Goal: Task Accomplishment & Management: Manage account settings

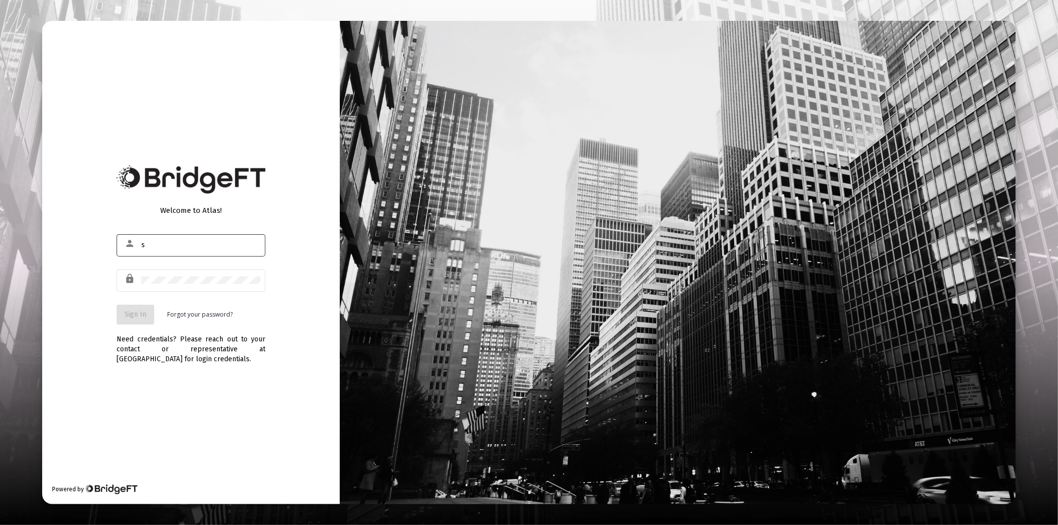
click at [186, 246] on input "s" at bounding box center [200, 245] width 119 height 8
type input "[PERSON_NAME][EMAIL_ADDRESS][DOMAIN_NAME]"
click at [179, 286] on div at bounding box center [200, 280] width 119 height 24
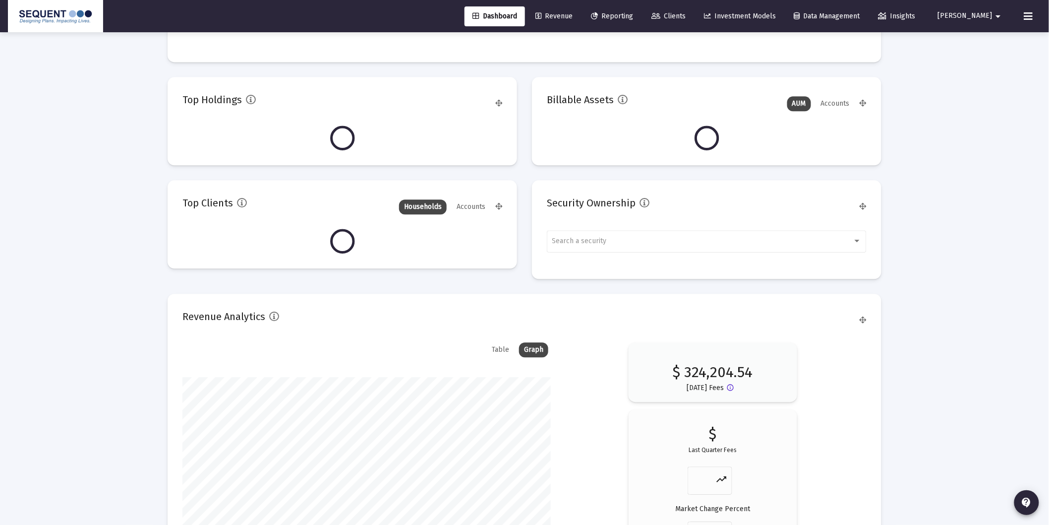
scroll to position [992, 0]
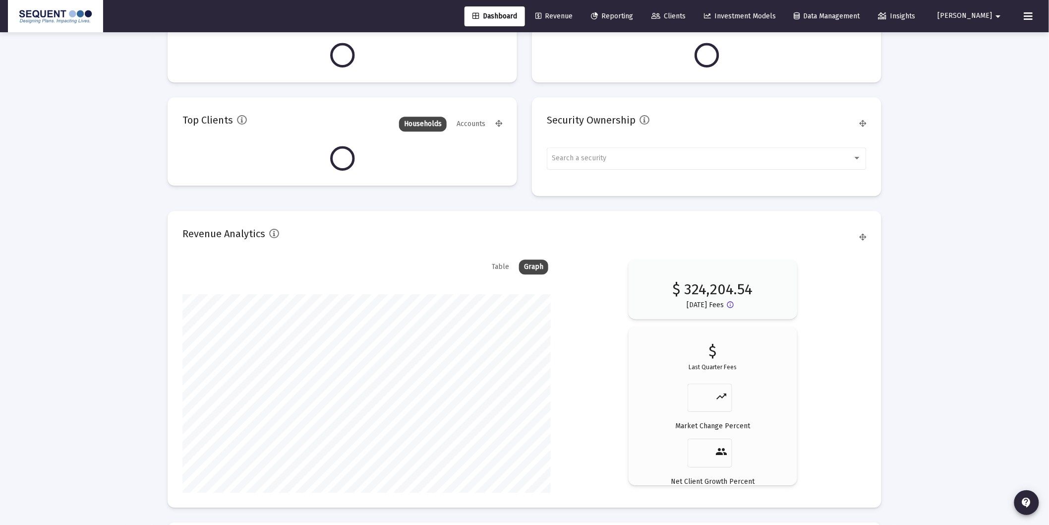
type input "[DATE]"
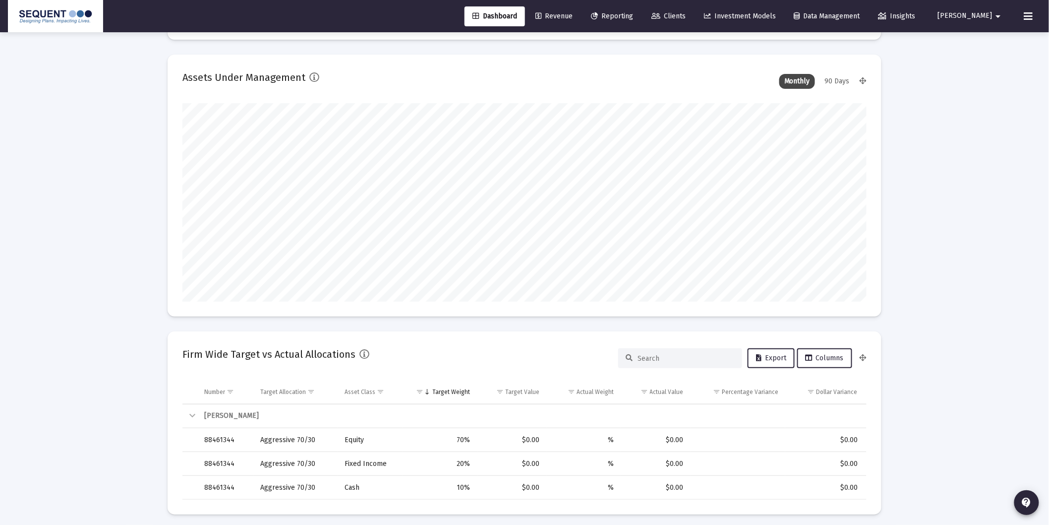
scroll to position [0, 0]
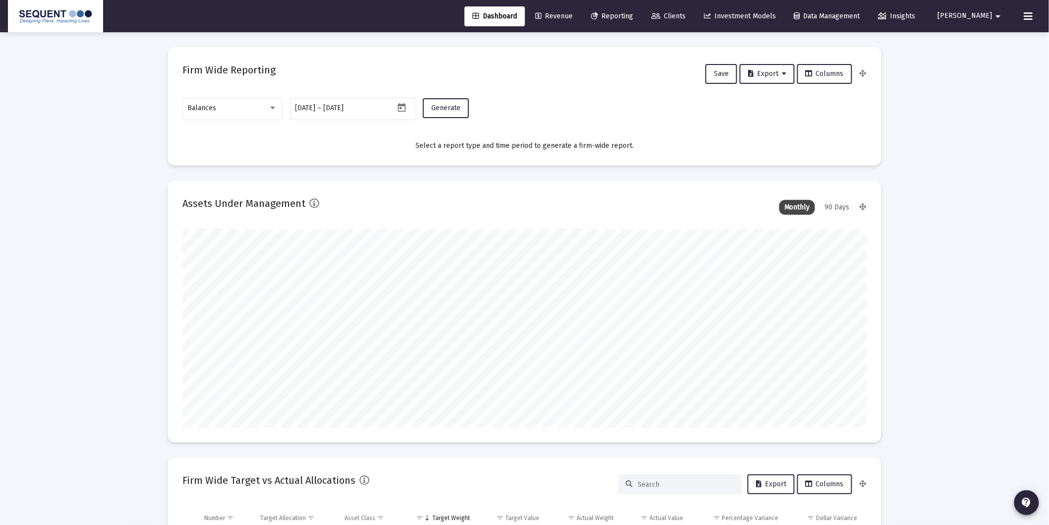
click at [983, 17] on span "[PERSON_NAME]" at bounding box center [965, 16] width 55 height 8
click at [982, 41] on span "Settings" at bounding box center [991, 42] width 29 height 24
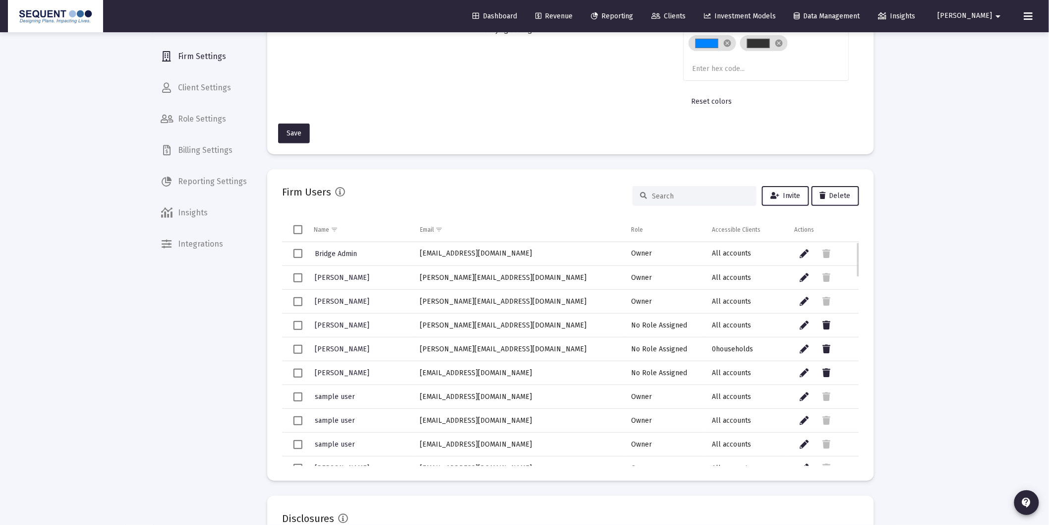
scroll to position [165, 0]
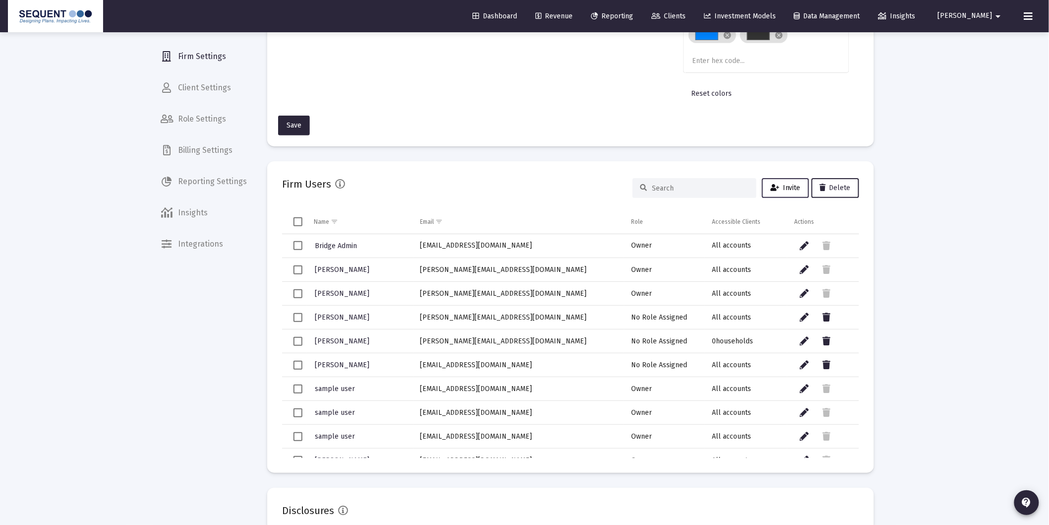
click at [782, 187] on span "Invite" at bounding box center [786, 187] width 30 height 8
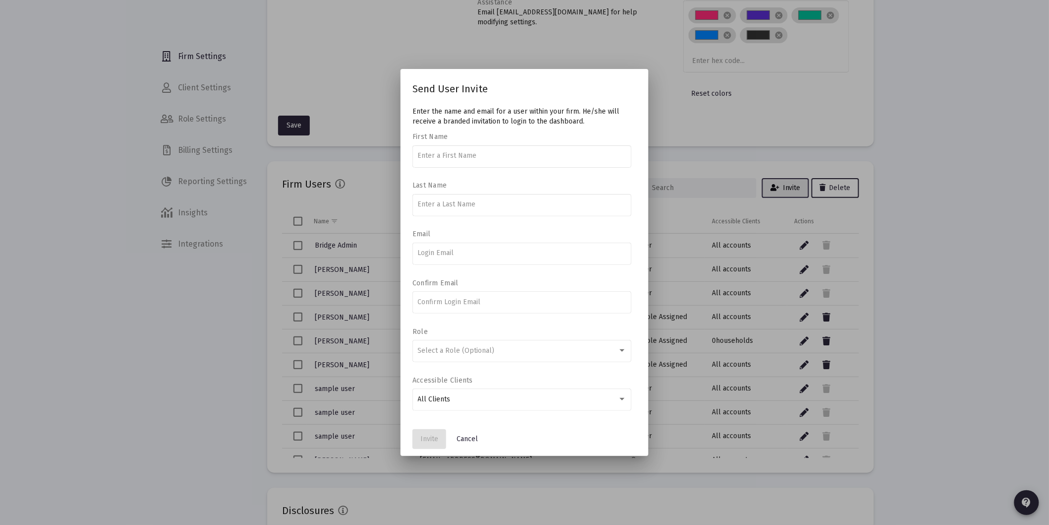
scroll to position [0, 0]
click at [477, 347] on span "Select a Role (Optional)" at bounding box center [456, 350] width 77 height 8
click at [581, 399] on div "All Clients" at bounding box center [518, 399] width 200 height 8
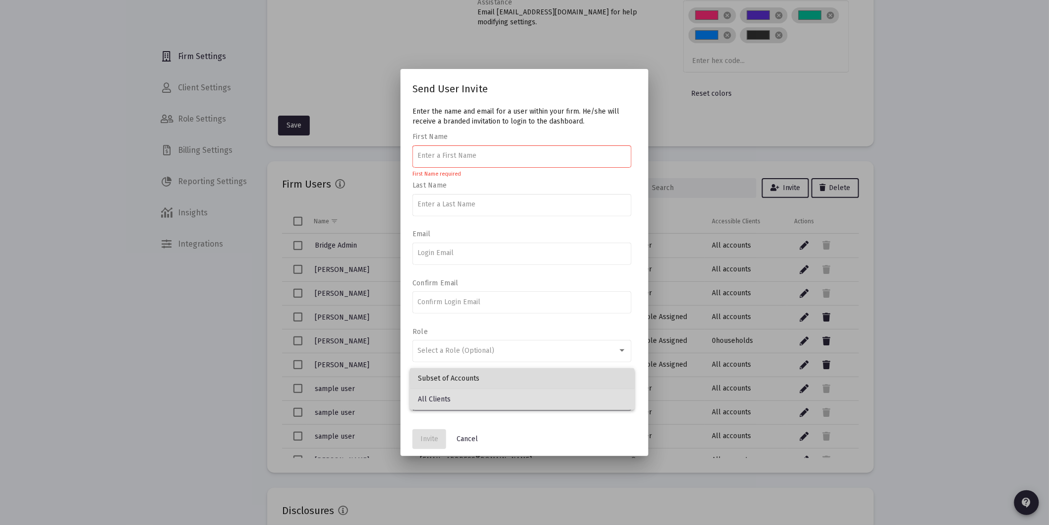
click at [536, 377] on span "Subset of Accounts" at bounding box center [522, 378] width 209 height 21
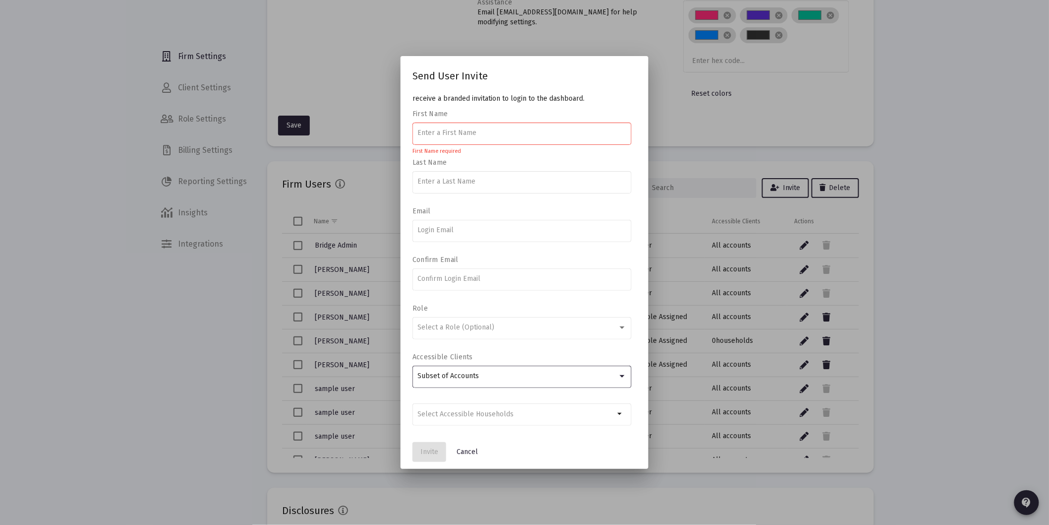
scroll to position [11, 0]
click at [509, 412] on input "Selection" at bounding box center [516, 413] width 197 height 8
click at [615, 413] on mat-icon "arrow_drop_down" at bounding box center [621, 412] width 12 height 12
type input "f"
type input "d"
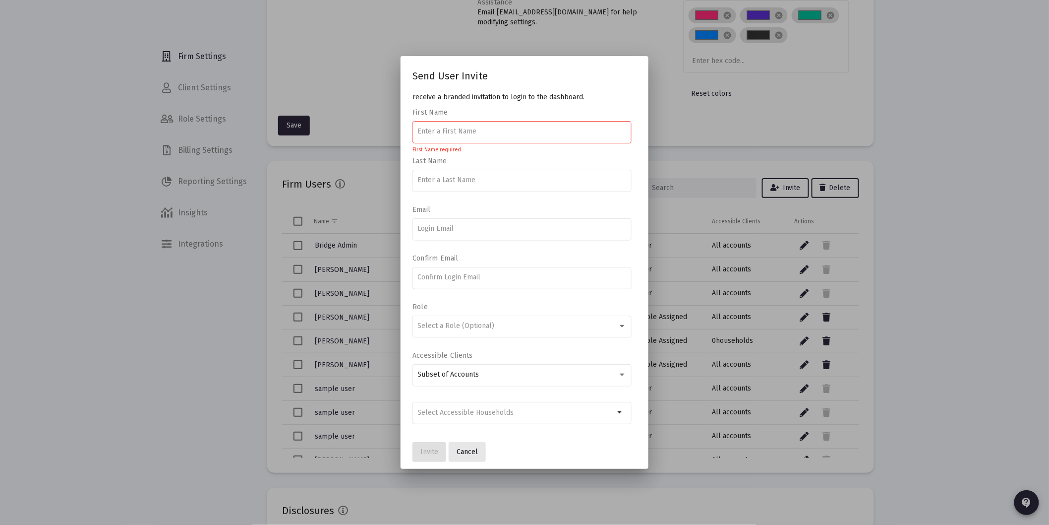
click at [467, 453] on span "Cancel" at bounding box center [467, 451] width 21 height 8
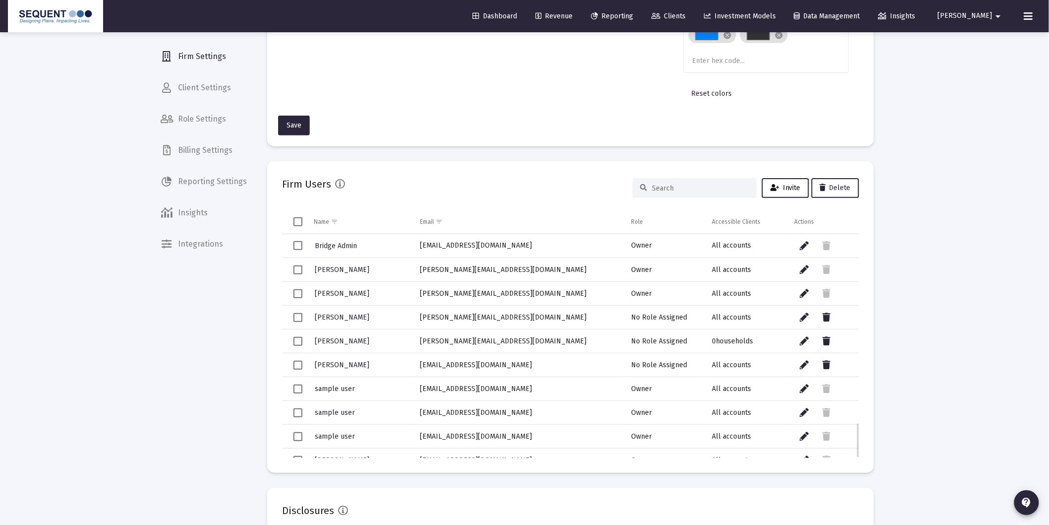
scroll to position [1204, 0]
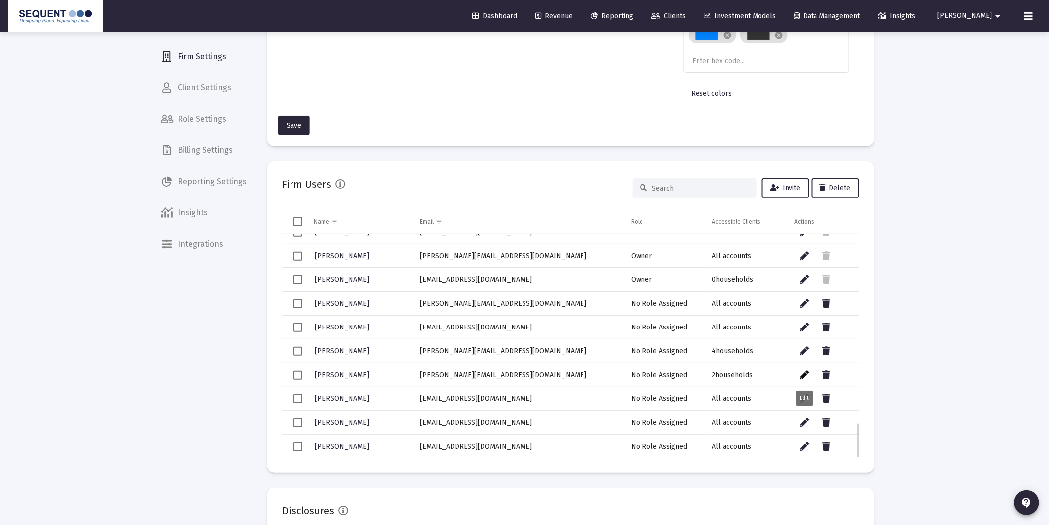
click at [805, 370] on icon "Data grid" at bounding box center [804, 375] width 9 height 12
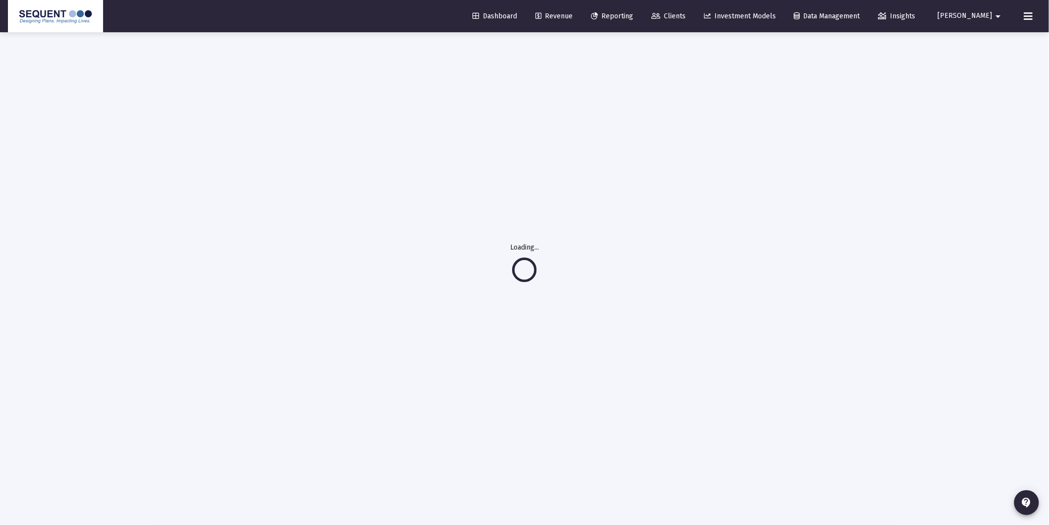
scroll to position [32, 0]
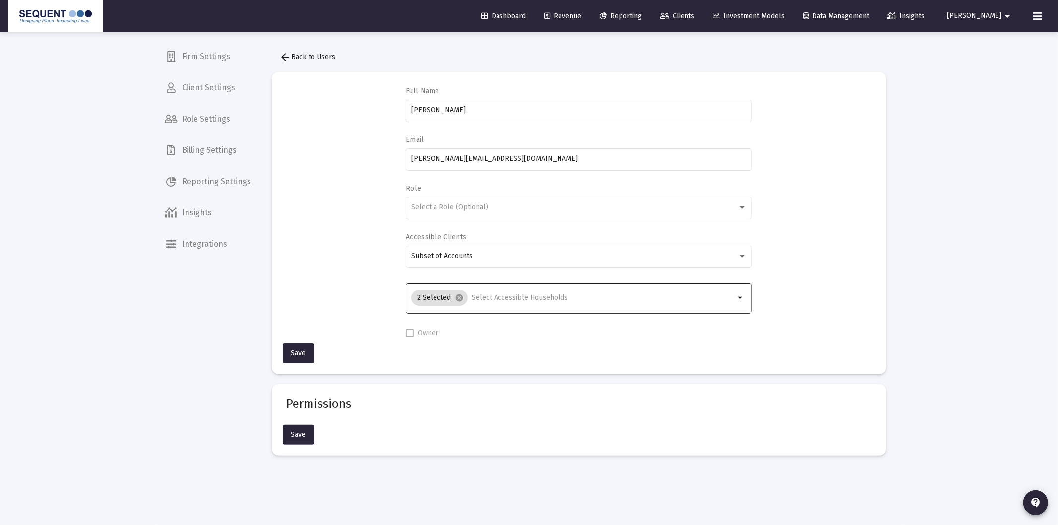
click at [496, 296] on input "Selection" at bounding box center [603, 298] width 263 height 8
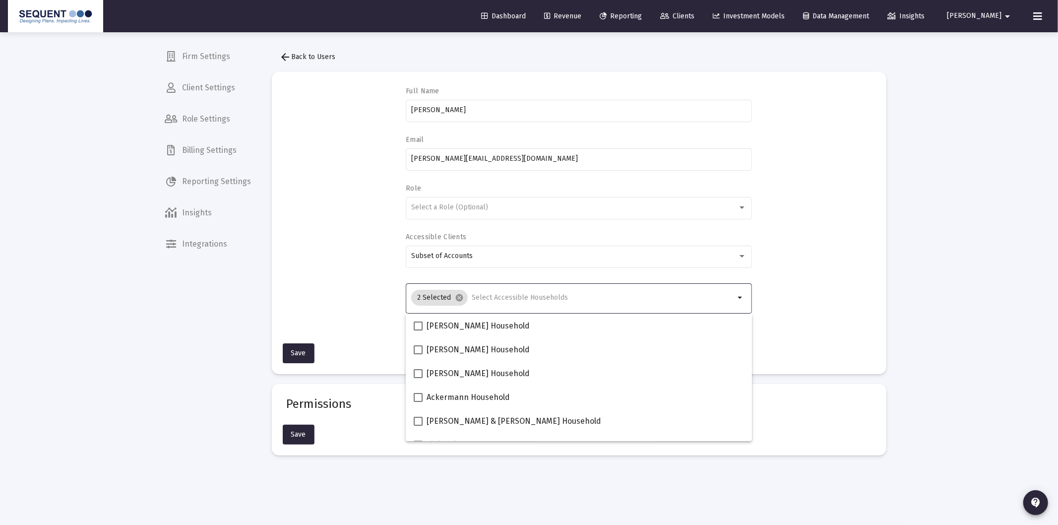
click at [838, 282] on div "Full Name [PERSON_NAME] Email [PERSON_NAME][EMAIL_ADDRESS][DOMAIN_NAME] Role Se…" at bounding box center [579, 213] width 585 height 252
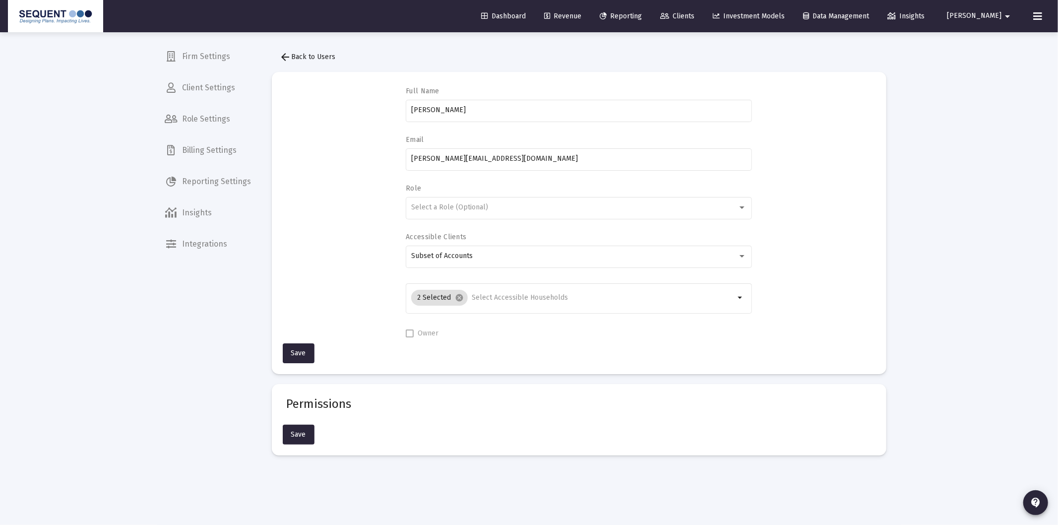
click at [321, 58] on span "arrow_back Back to Users" at bounding box center [308, 57] width 56 height 8
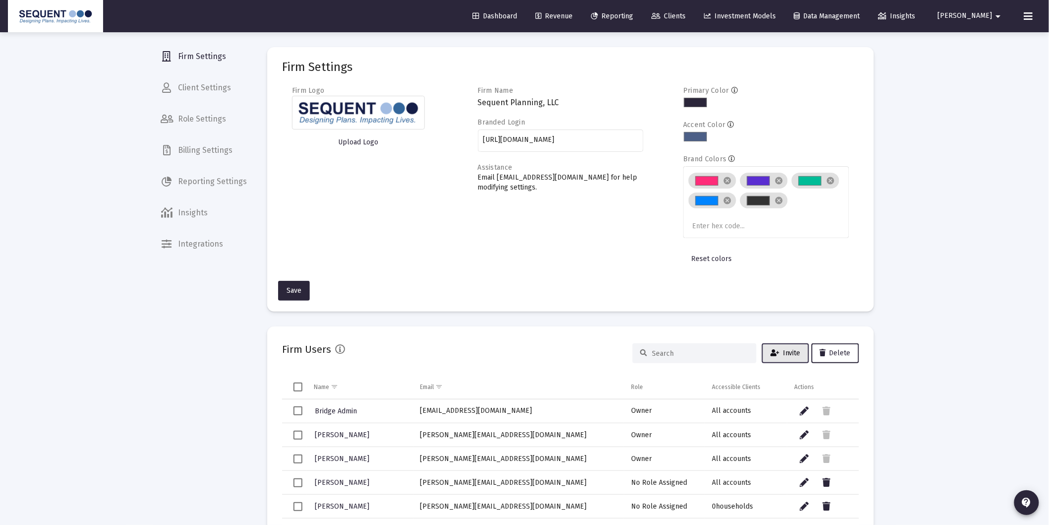
click at [790, 354] on span "Invite" at bounding box center [786, 353] width 30 height 8
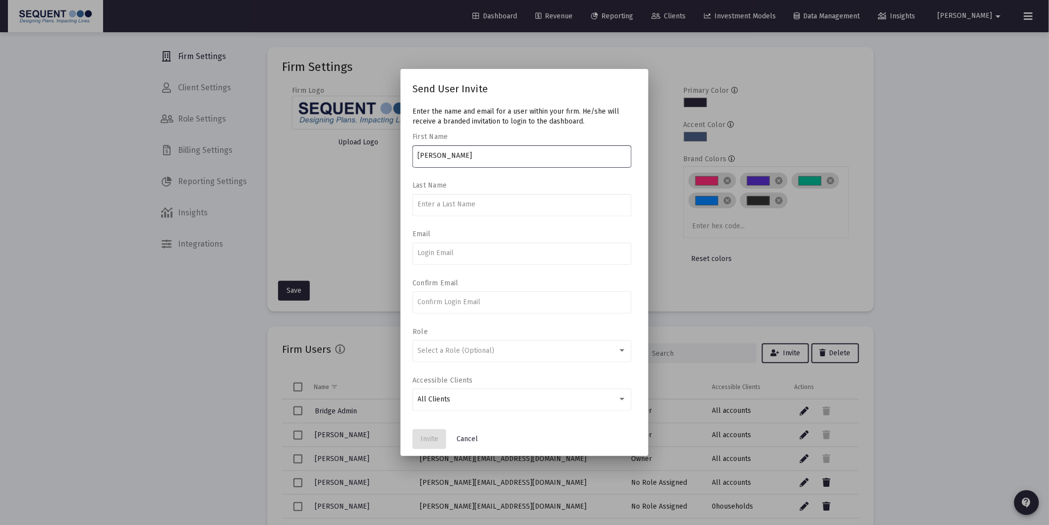
type input "[PERSON_NAME]"
drag, startPoint x: 439, startPoint y: 253, endPoint x: 340, endPoint y: 258, distance: 99.8
click at [341, 258] on div "Send User Invite Enter the name and email for a user within your firm. He/she w…" at bounding box center [524, 262] width 1049 height 525
click at [478, 254] on input "[PERSON_NAME]" at bounding box center [522, 253] width 209 height 8
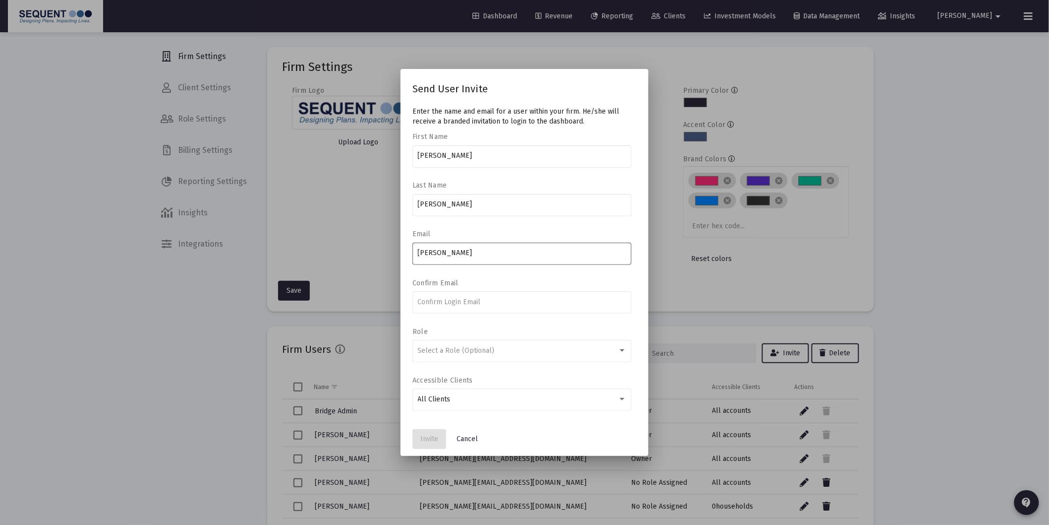
click at [477, 254] on input "[PERSON_NAME]" at bounding box center [522, 253] width 209 height 8
type input "[EMAIL_ADDRESS][DOMAIN_NAME]"
click at [440, 348] on span "Select a Role (Optional)" at bounding box center [456, 350] width 77 height 8
click at [533, 328] on label "Role" at bounding box center [520, 331] width 214 height 8
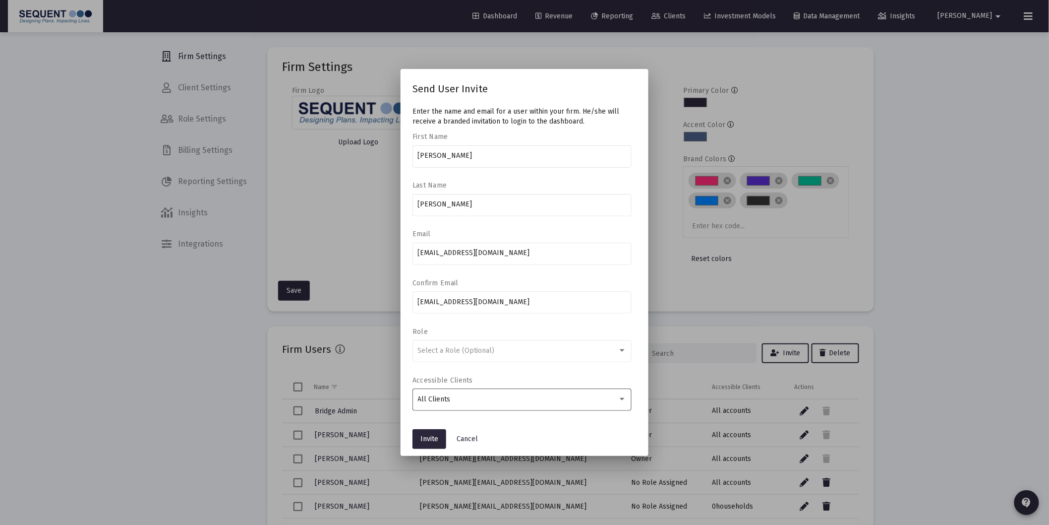
click at [474, 393] on div "All Clients" at bounding box center [522, 399] width 209 height 24
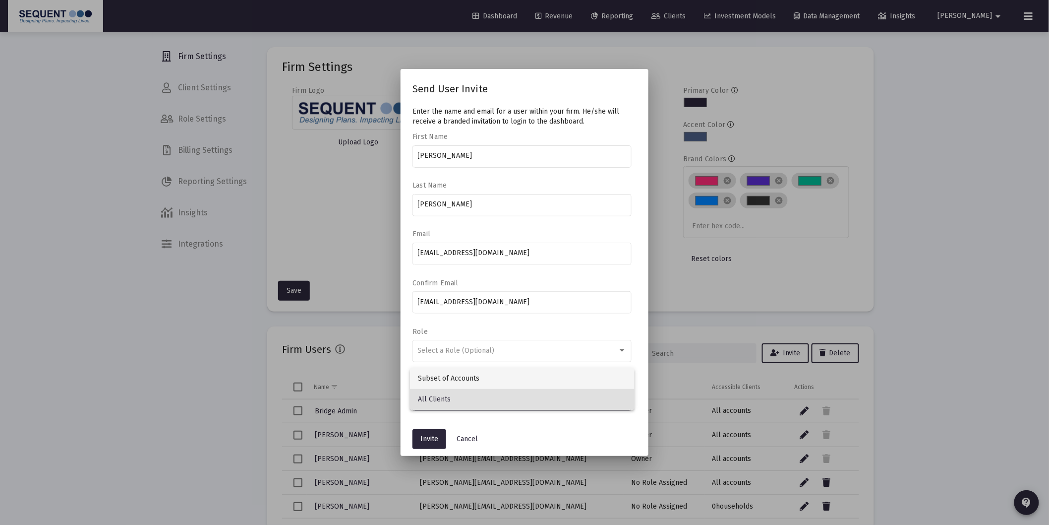
click at [470, 383] on span "Subset of Accounts" at bounding box center [522, 378] width 209 height 21
click at [451, 395] on span "All Clients" at bounding box center [434, 399] width 33 height 8
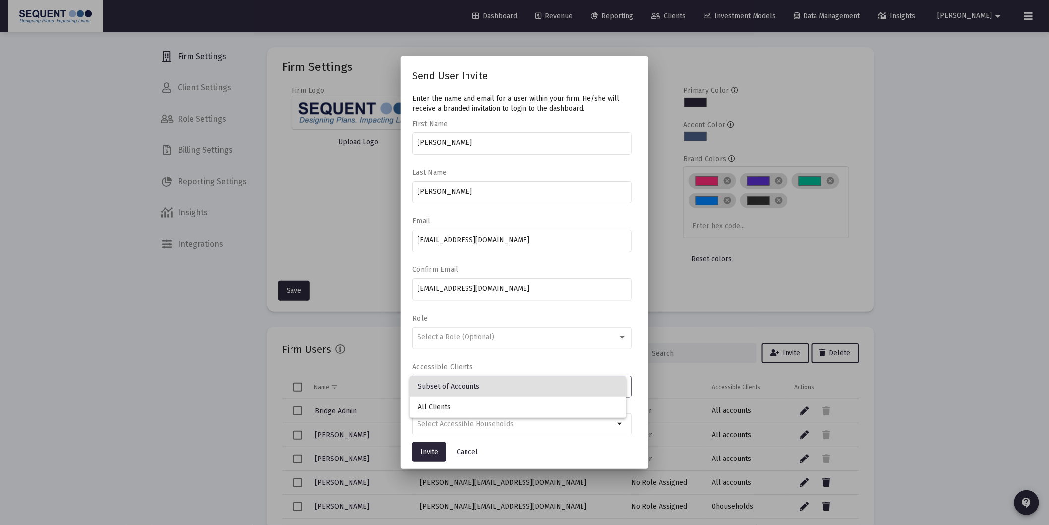
click at [518, 353] on div at bounding box center [524, 262] width 1049 height 525
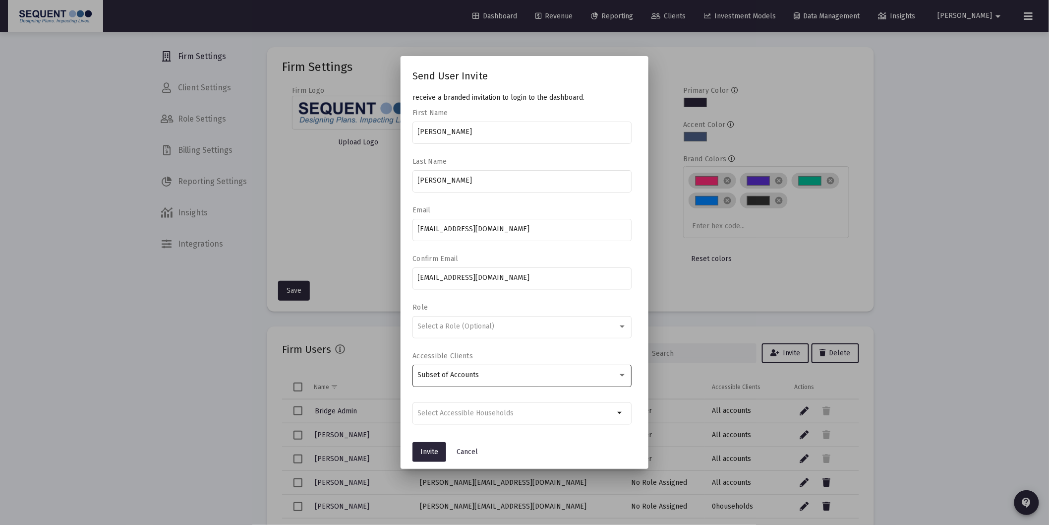
scroll to position [11, 0]
click at [477, 415] on input "Selection" at bounding box center [516, 413] width 197 height 8
click at [615, 413] on mat-icon "arrow_drop_down" at bounding box center [621, 412] width 12 height 12
type input "s"
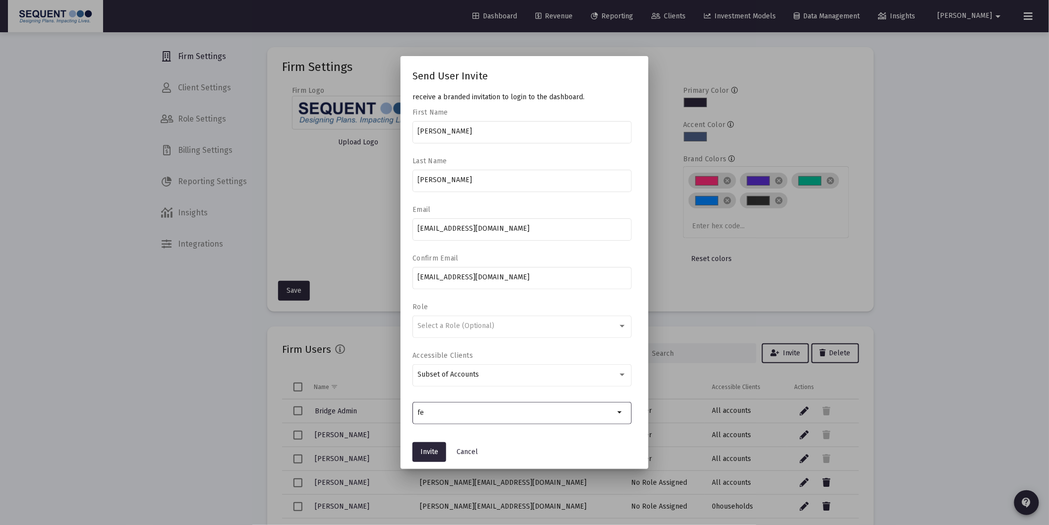
type input "f"
click at [549, 443] on mat-dialog-actions "Invite Cancel" at bounding box center [525, 452] width 224 height 34
click at [438, 450] on button "Invite" at bounding box center [430, 452] width 34 height 20
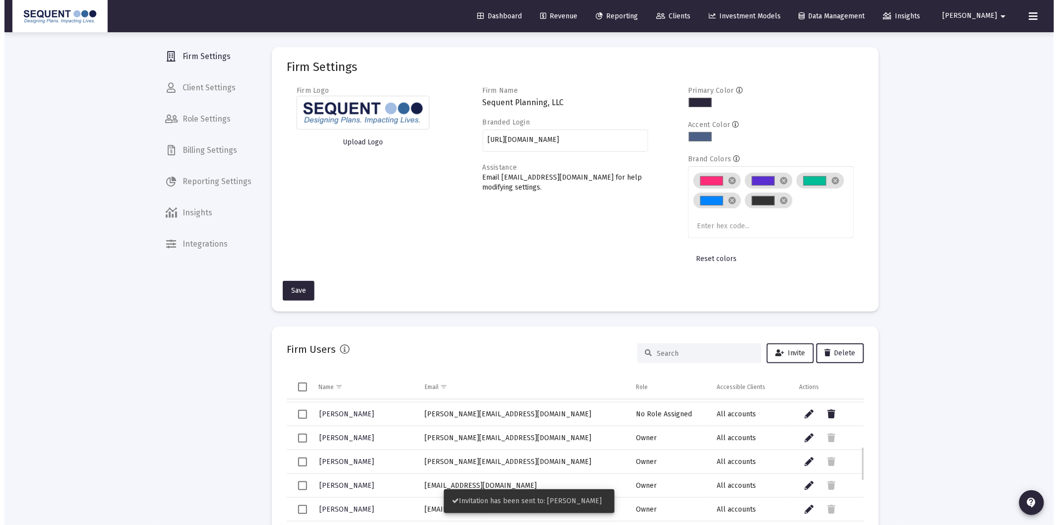
scroll to position [0, 0]
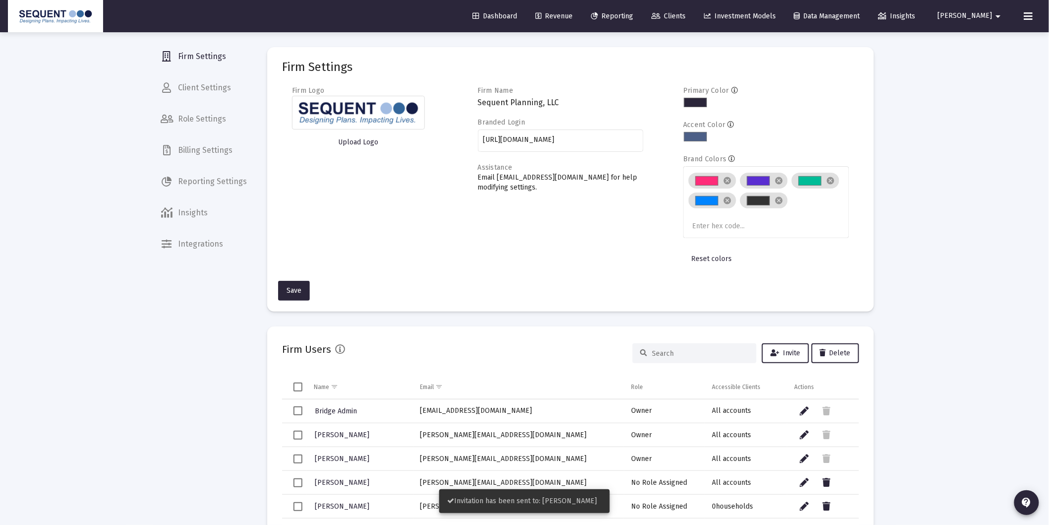
click at [713, 349] on input at bounding box center [700, 353] width 97 height 8
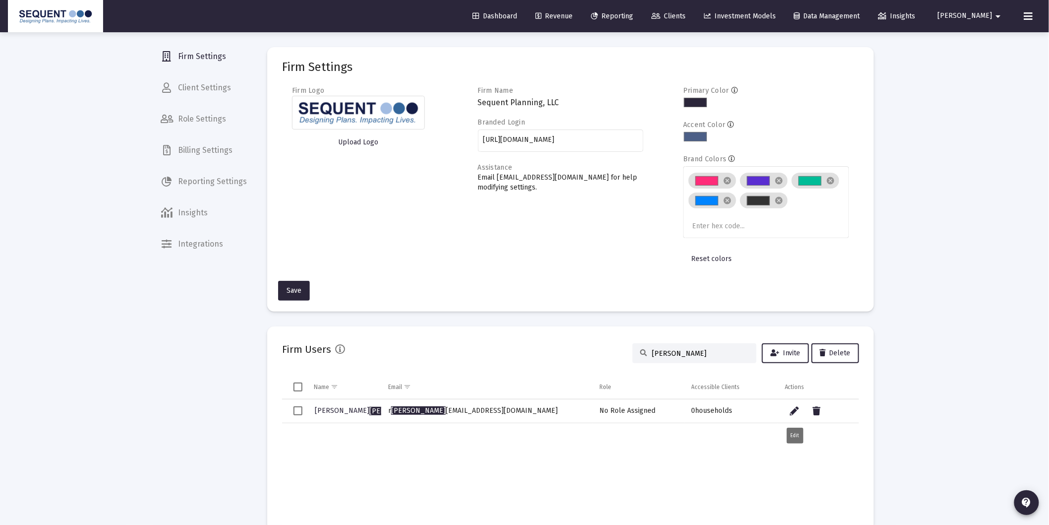
type input "[PERSON_NAME]"
click at [797, 408] on icon "Data grid" at bounding box center [794, 411] width 9 height 12
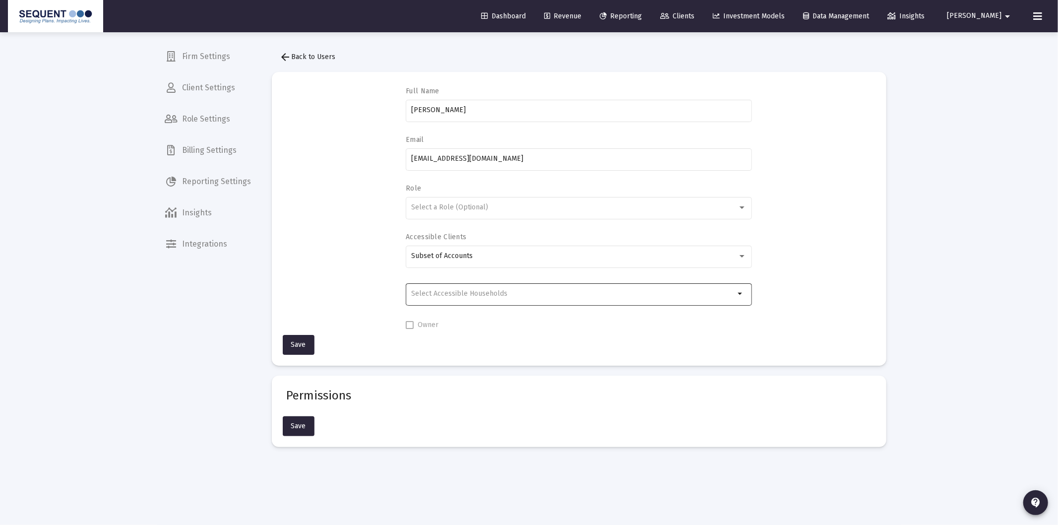
click at [566, 299] on div "Selection" at bounding box center [572, 294] width 327 height 12
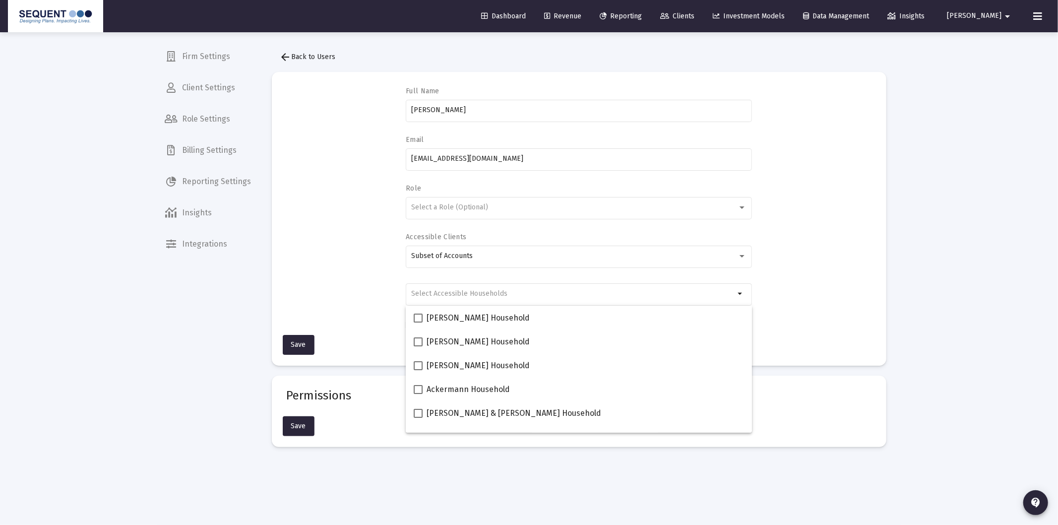
click at [815, 293] on div "Full Name [PERSON_NAME] Email [EMAIL_ADDRESS][DOMAIN_NAME] Role Select a Role (…" at bounding box center [579, 209] width 585 height 244
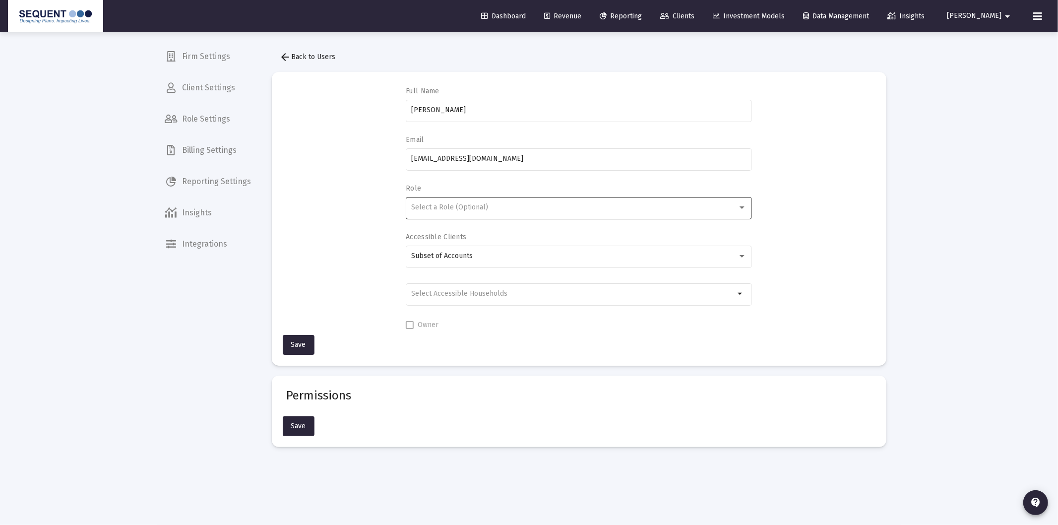
click at [426, 215] on div "Select a Role (Optional)" at bounding box center [578, 207] width 335 height 24
click at [741, 211] on div at bounding box center [741, 207] width 9 height 8
click at [503, 263] on div "Subset of Accounts" at bounding box center [578, 255] width 335 height 24
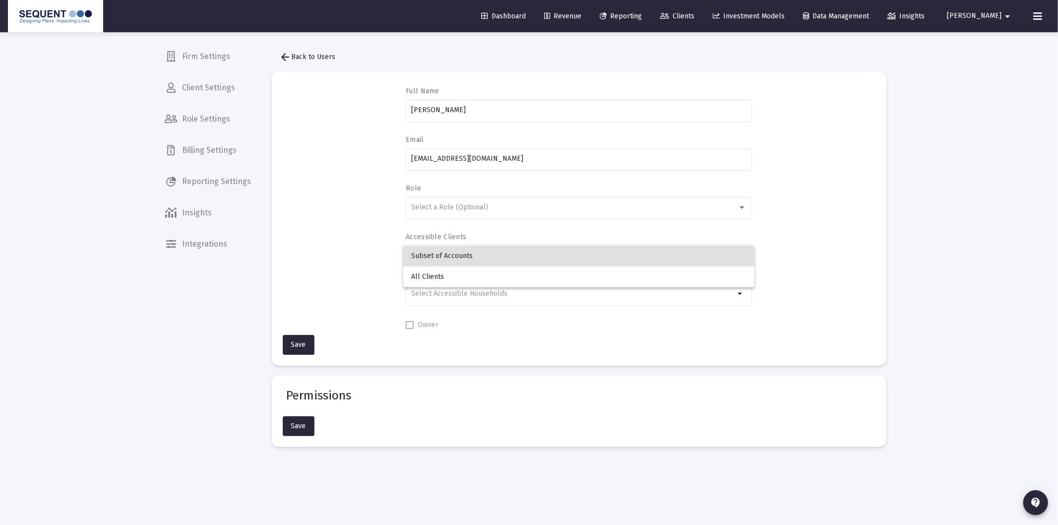
click at [802, 257] on div at bounding box center [529, 262] width 1058 height 525
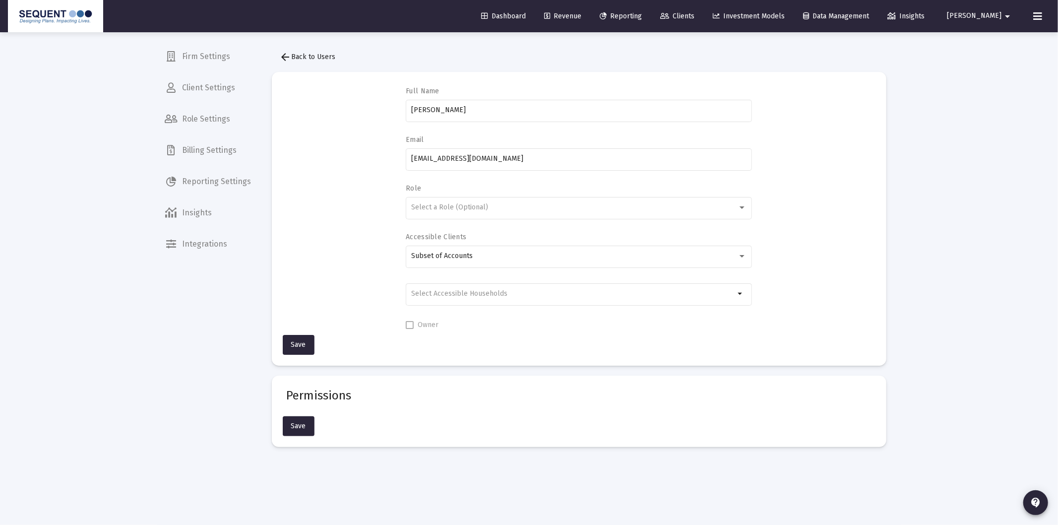
click at [452, 306] on div "arrow_drop_down" at bounding box center [579, 299] width 346 height 32
click at [454, 300] on div at bounding box center [572, 293] width 323 height 24
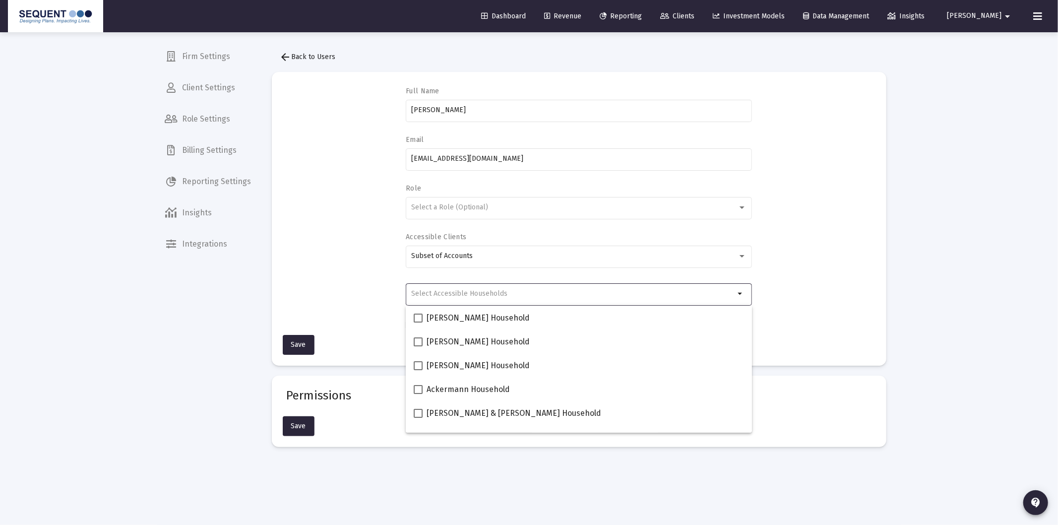
click at [475, 292] on input "Selection" at bounding box center [572, 294] width 323 height 8
type input "f"
click at [821, 303] on div "Full Name [PERSON_NAME] Email [EMAIL_ADDRESS][DOMAIN_NAME] Role Select a Role (…" at bounding box center [579, 209] width 585 height 244
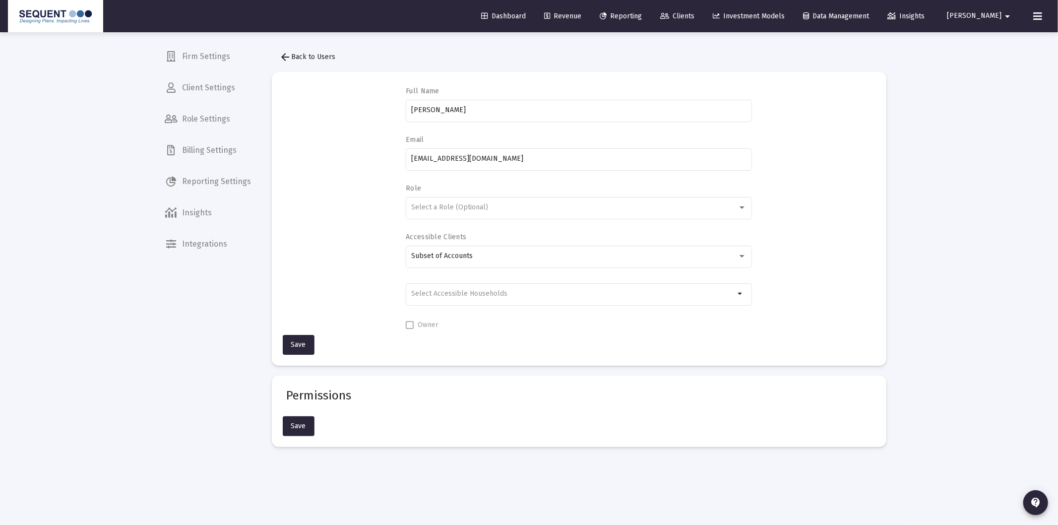
click at [353, 261] on div "Full Name [PERSON_NAME] Email [EMAIL_ADDRESS][DOMAIN_NAME] Role Select a Role (…" at bounding box center [579, 209] width 585 height 244
